Goal: Task Accomplishment & Management: Manage account settings

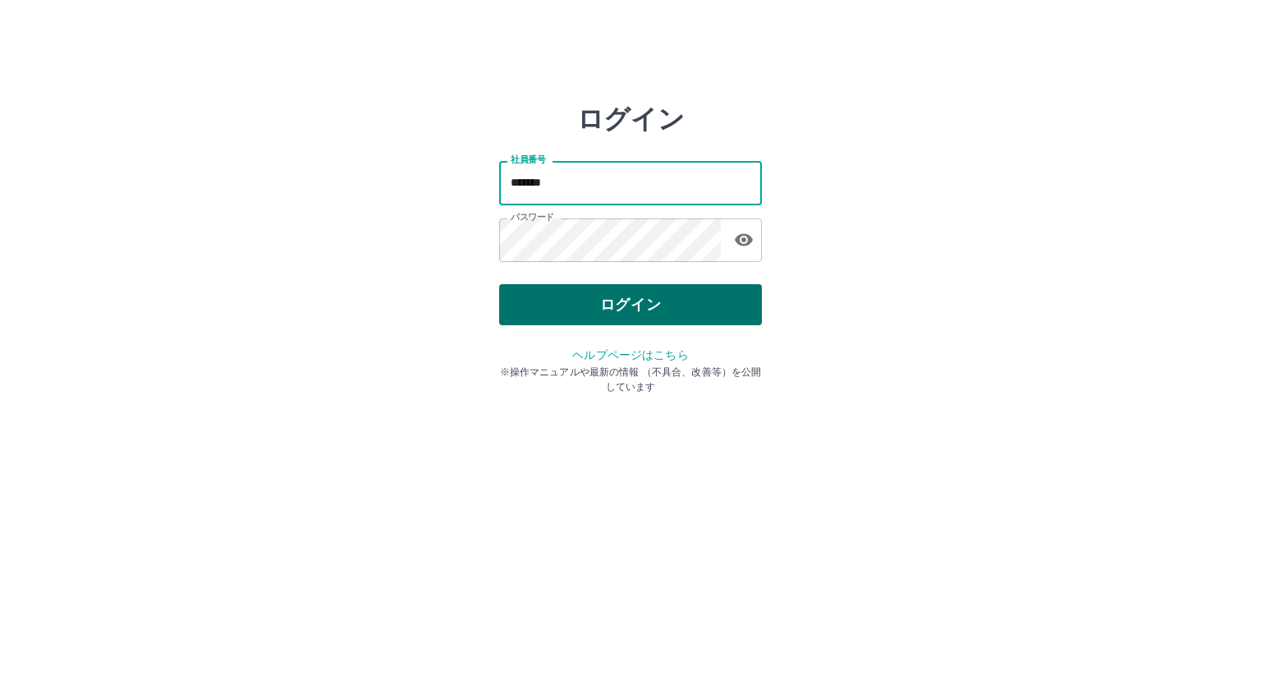
click at [600, 301] on button "ログイン" at bounding box center [630, 304] width 263 height 41
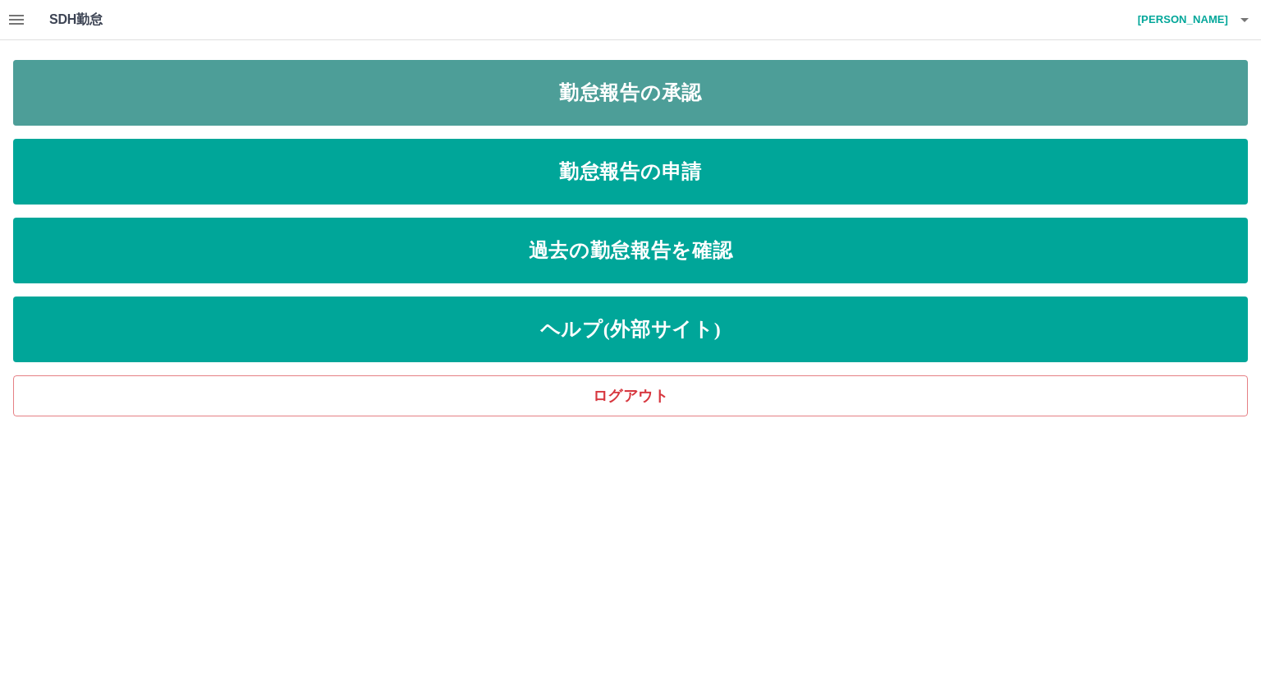
click at [562, 104] on link "勤怠報告の承認" at bounding box center [630, 93] width 1235 height 66
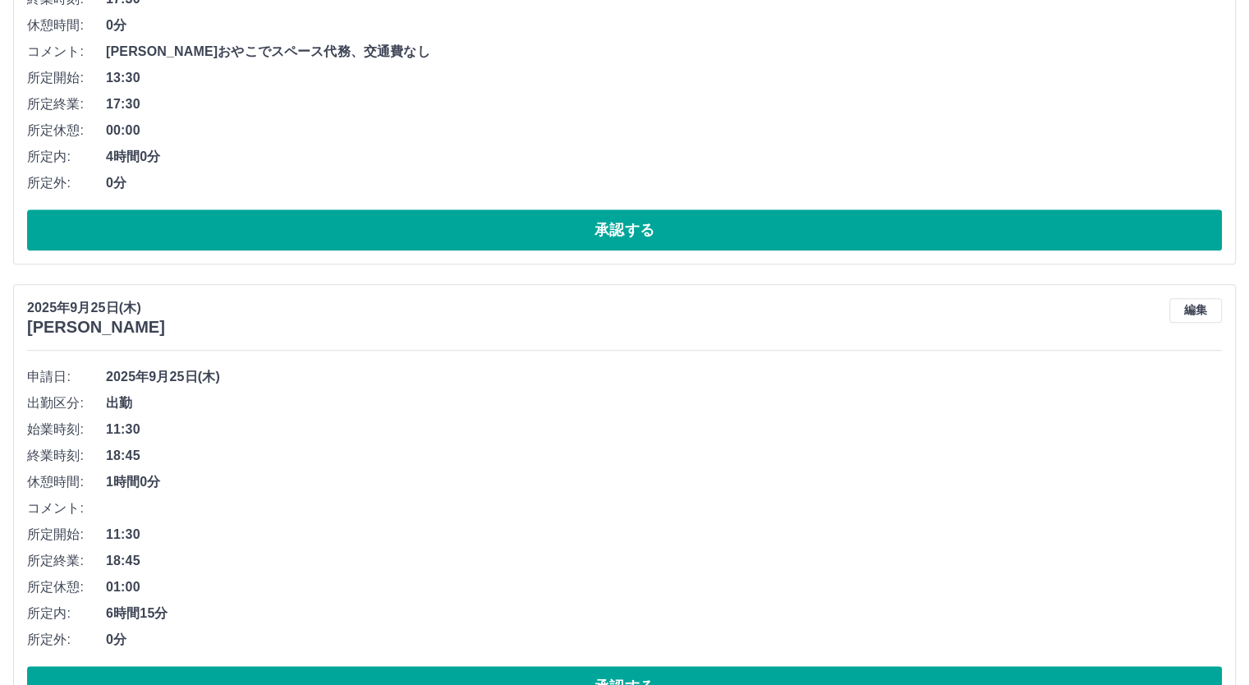
scroll to position [1335, 0]
